Goal: Information Seeking & Learning: Obtain resource

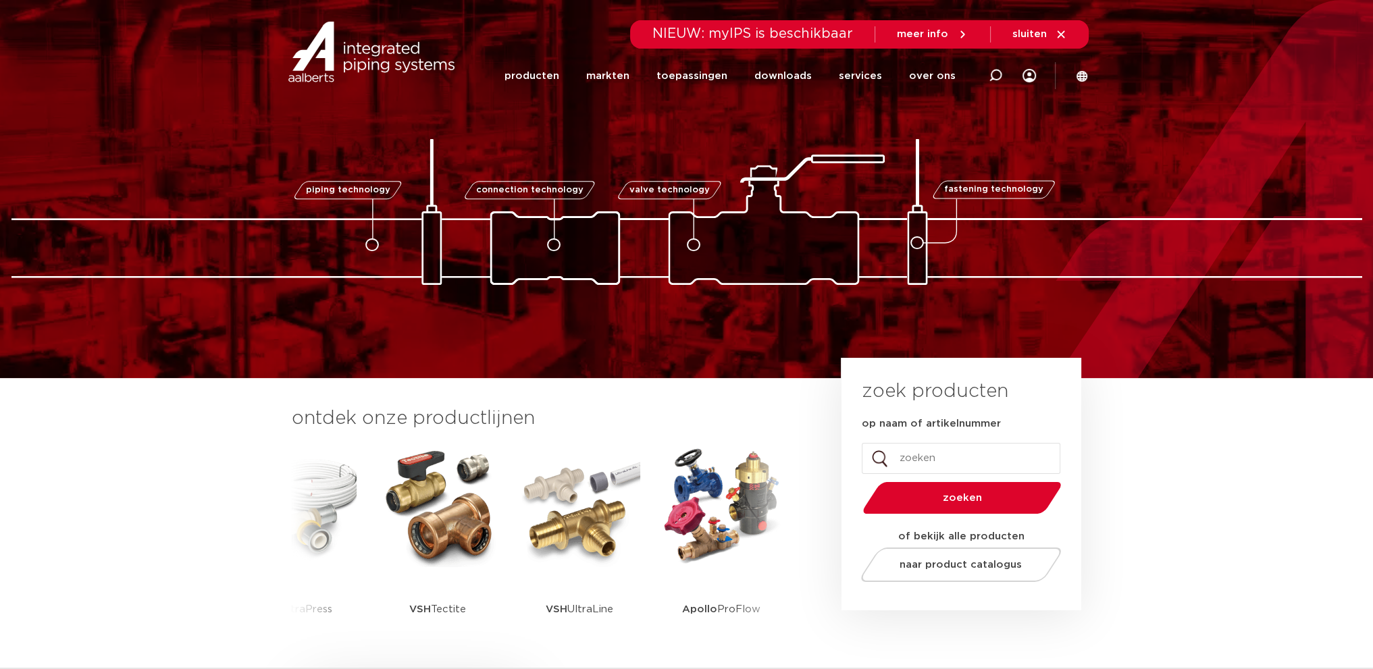
click at [901, 458] on input "op naam of artikelnummer" at bounding box center [961, 458] width 199 height 31
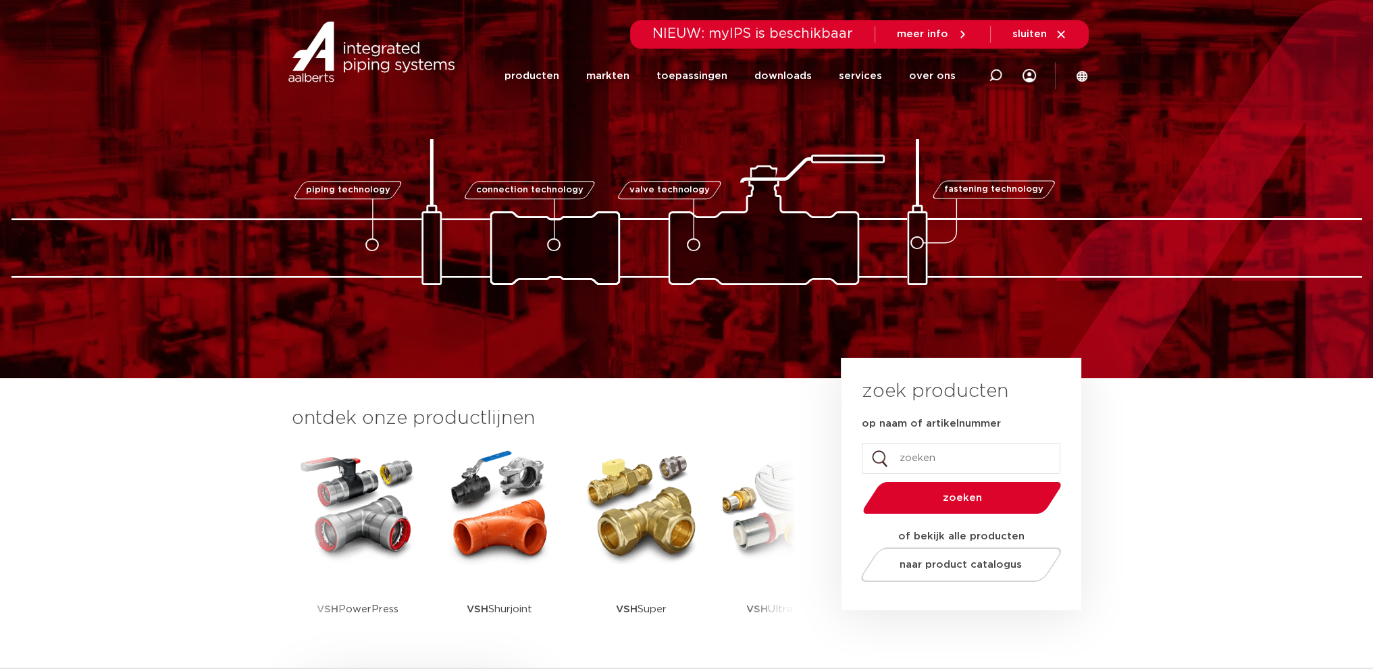
paste input "620-0625 Spiraal 1.4521 Ø30x1,0 L=27.100"
type input "6"
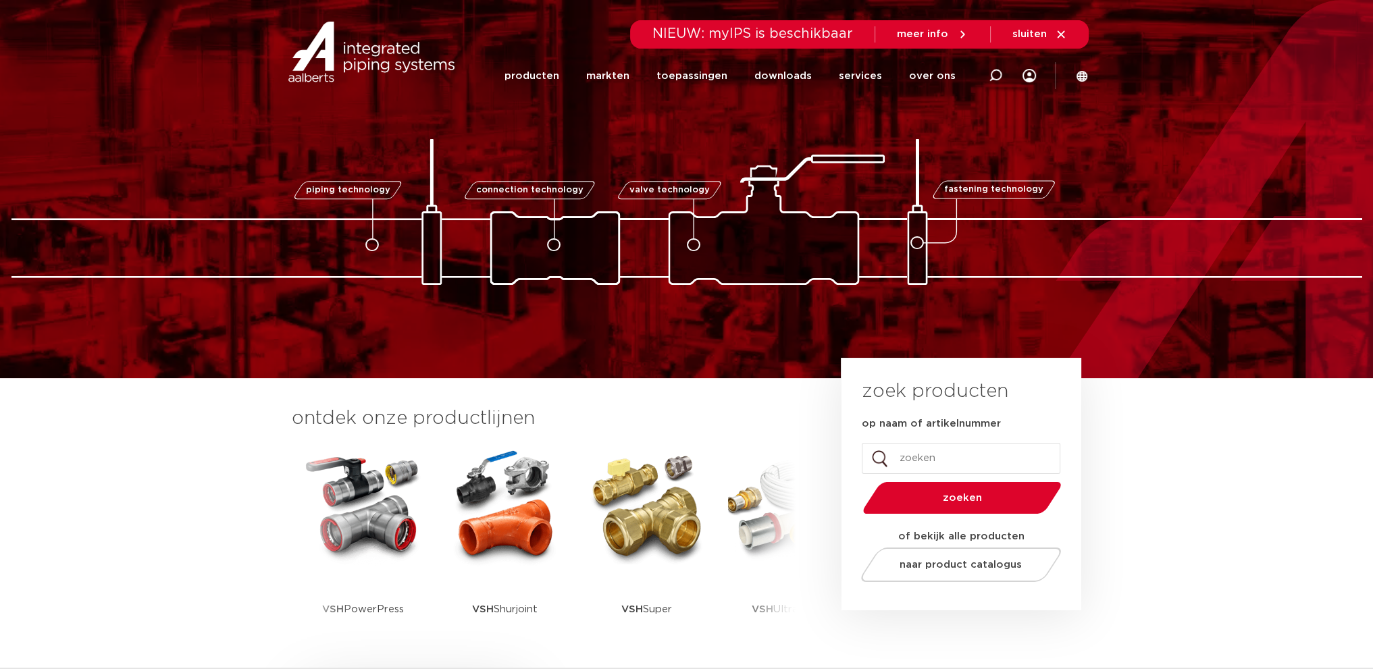
paste input "38462"
type input "38462"
click at [979, 497] on span "zoeken" at bounding box center [962, 498] width 129 height 10
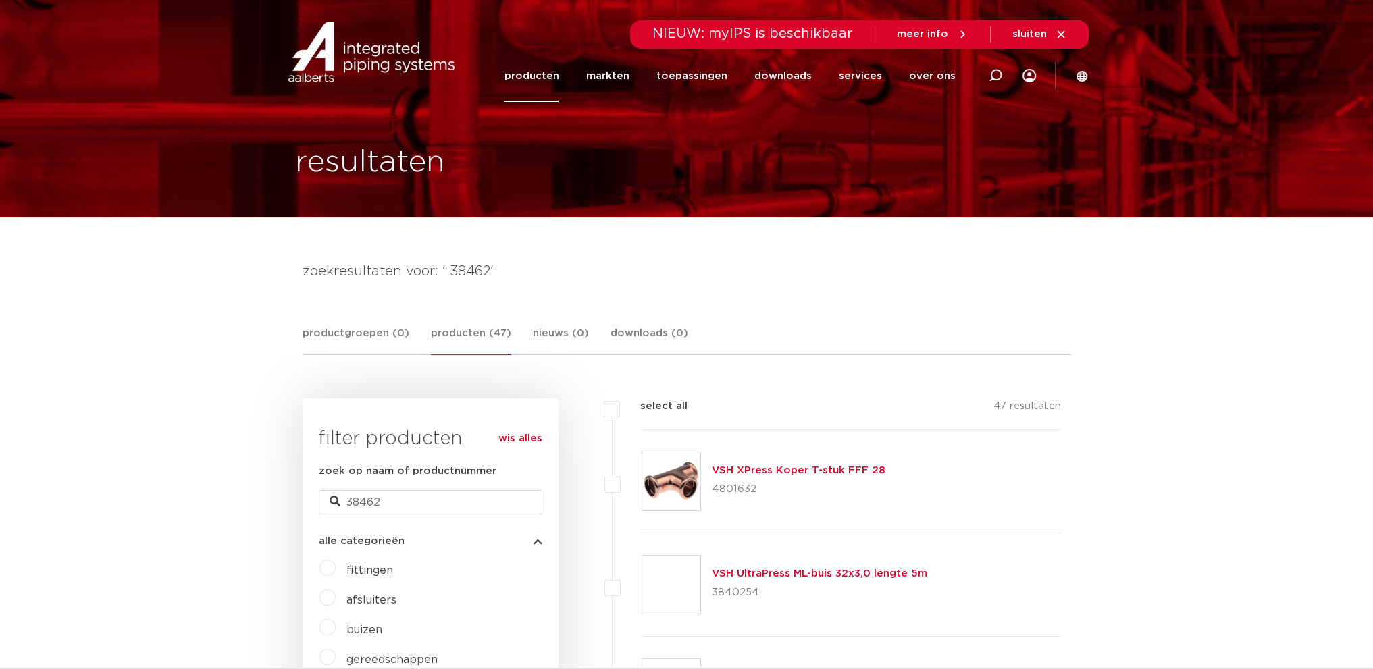
click at [832, 471] on link "VSH XPress Koper T-stuk FFF 28" at bounding box center [799, 470] width 174 height 10
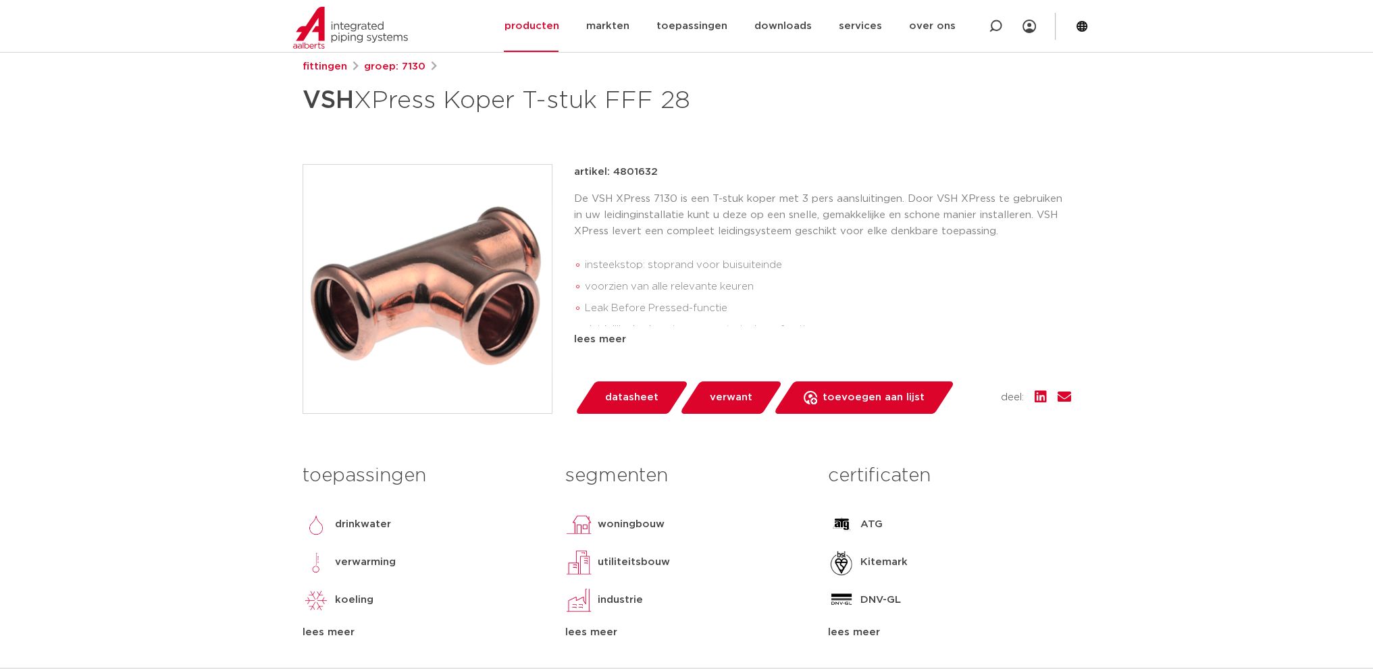
click at [630, 388] on span "datasheet" at bounding box center [631, 398] width 53 height 22
